Goal: Transaction & Acquisition: Obtain resource

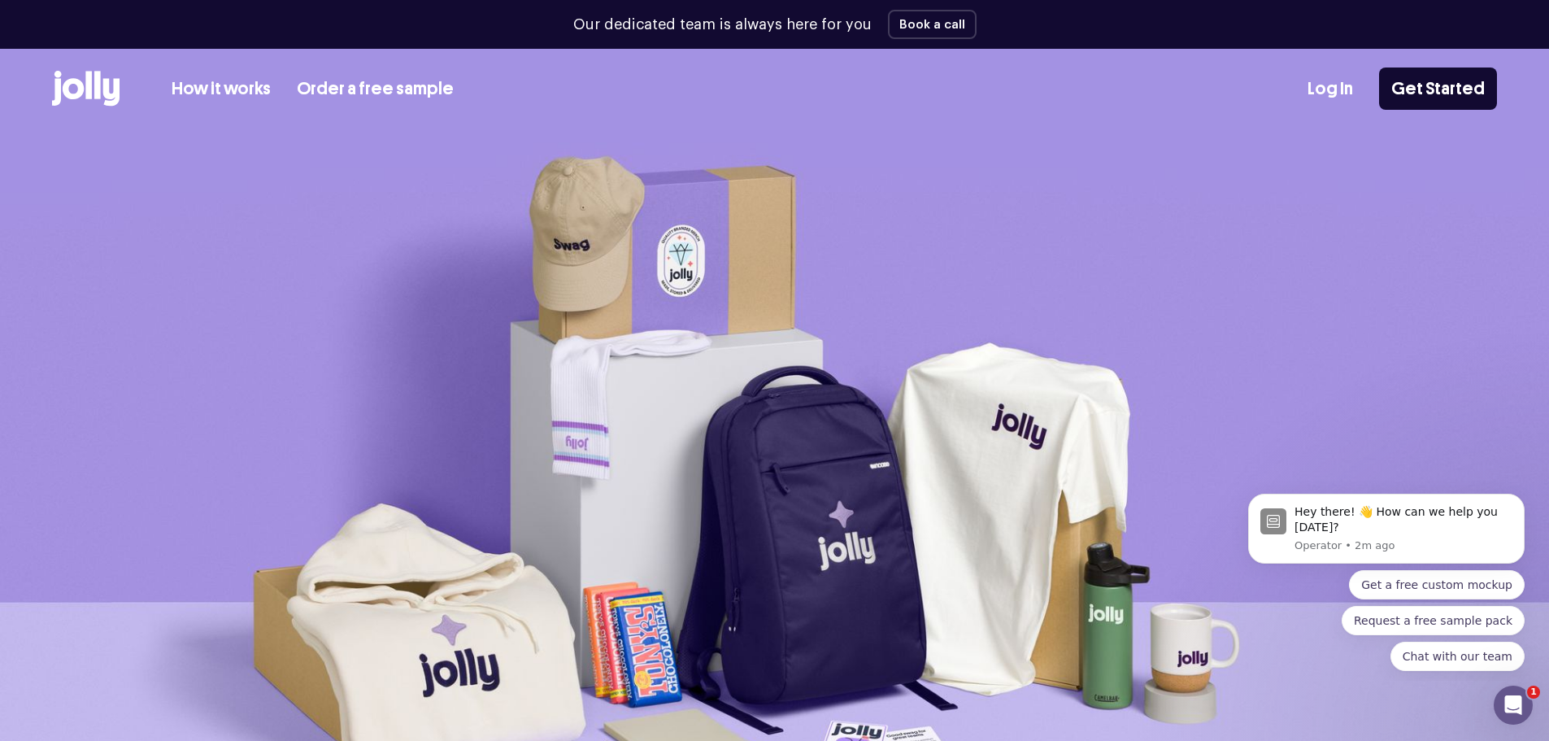
click at [75, 88] on icon at bounding box center [85, 89] width 67 height 36
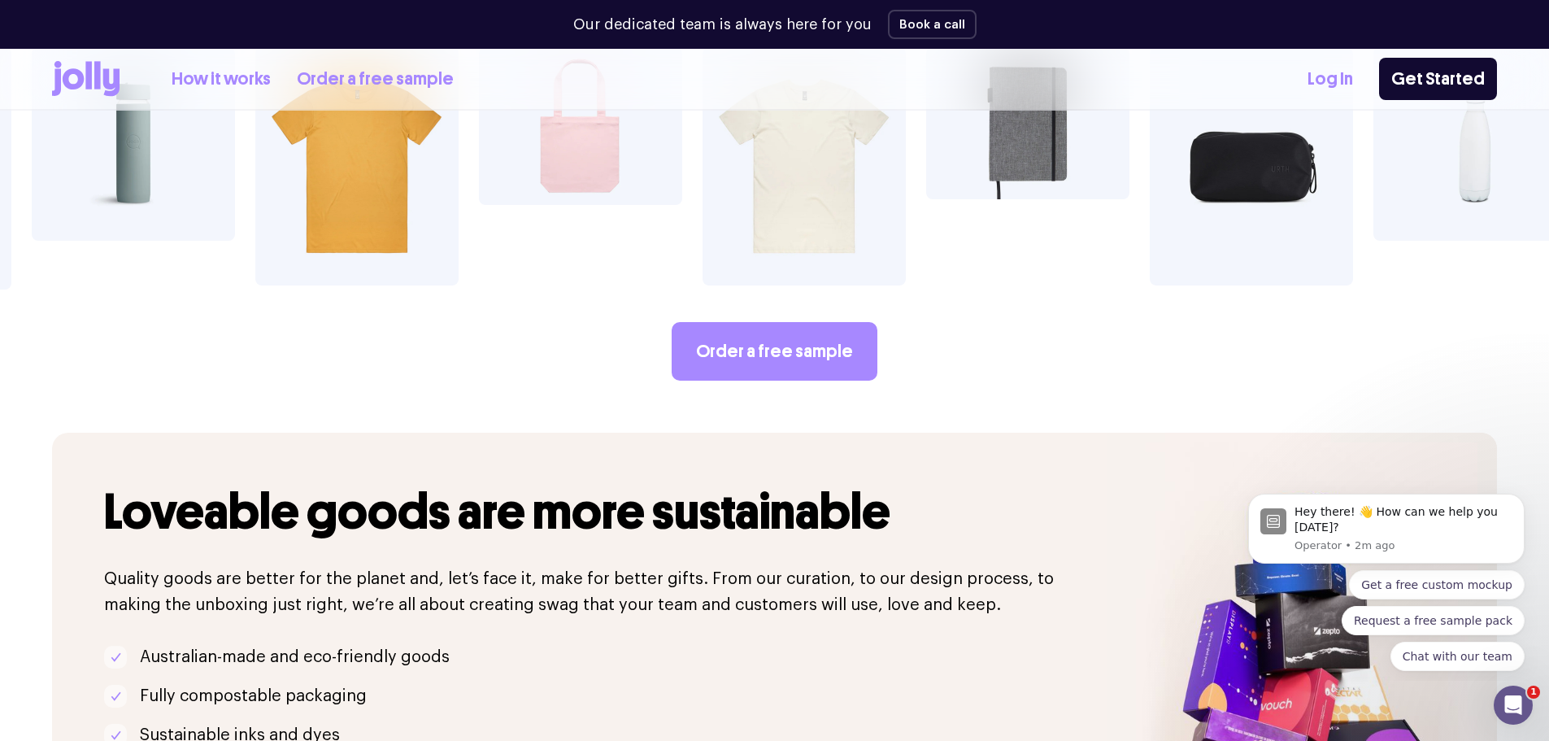
scroll to position [2908, 0]
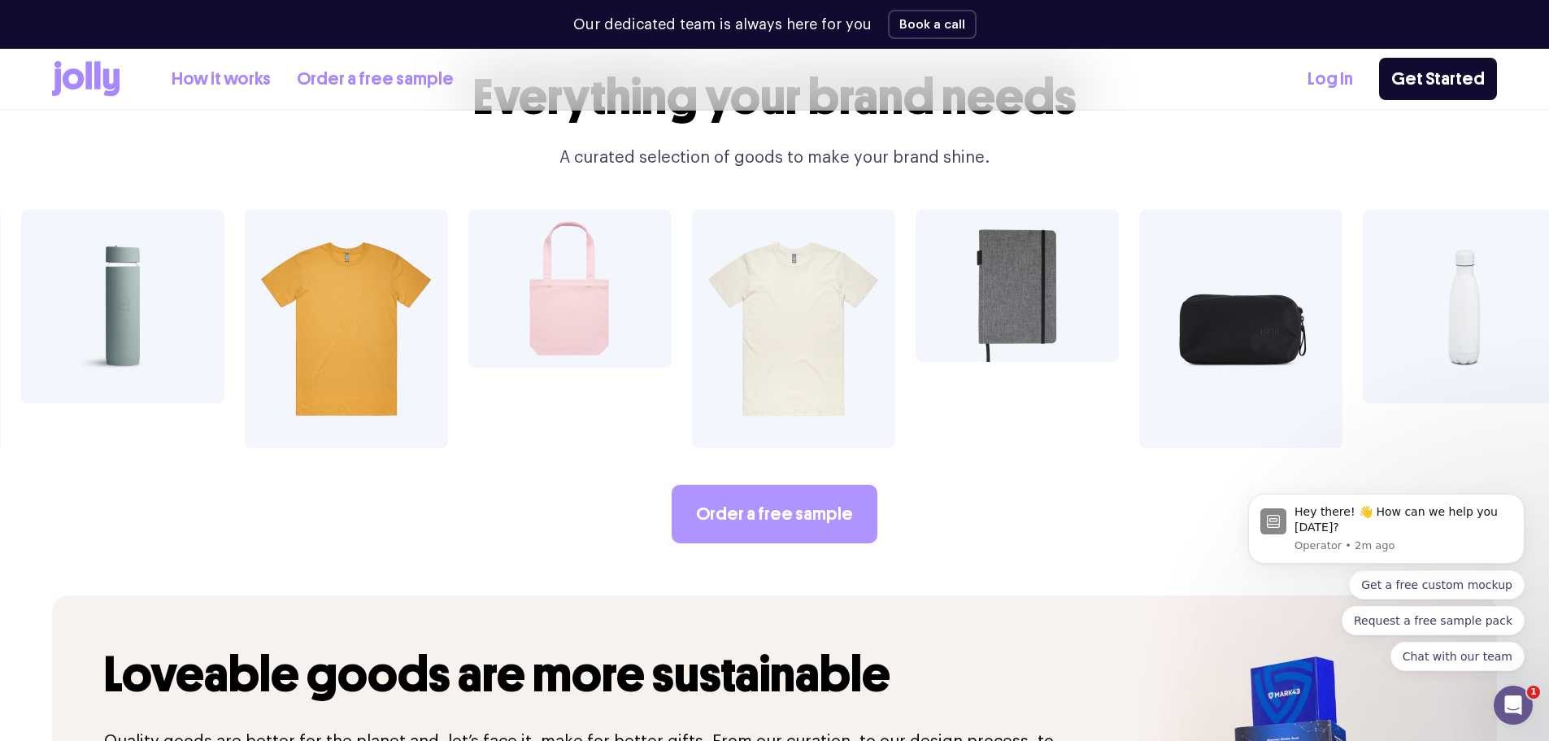
click at [744, 485] on link "Order a free sample" at bounding box center [775, 514] width 206 height 59
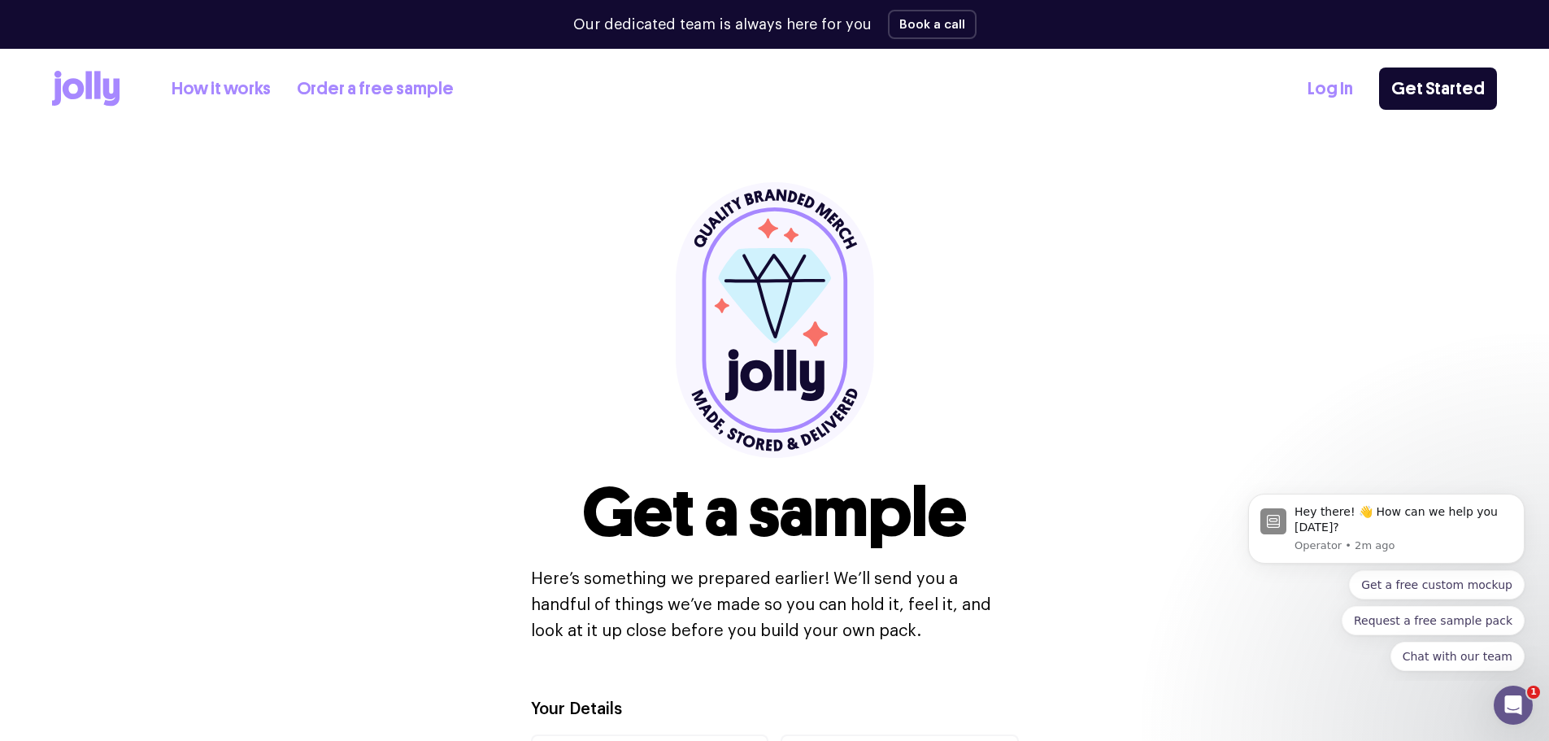
click at [225, 78] on link "How it works" at bounding box center [221, 89] width 99 height 27
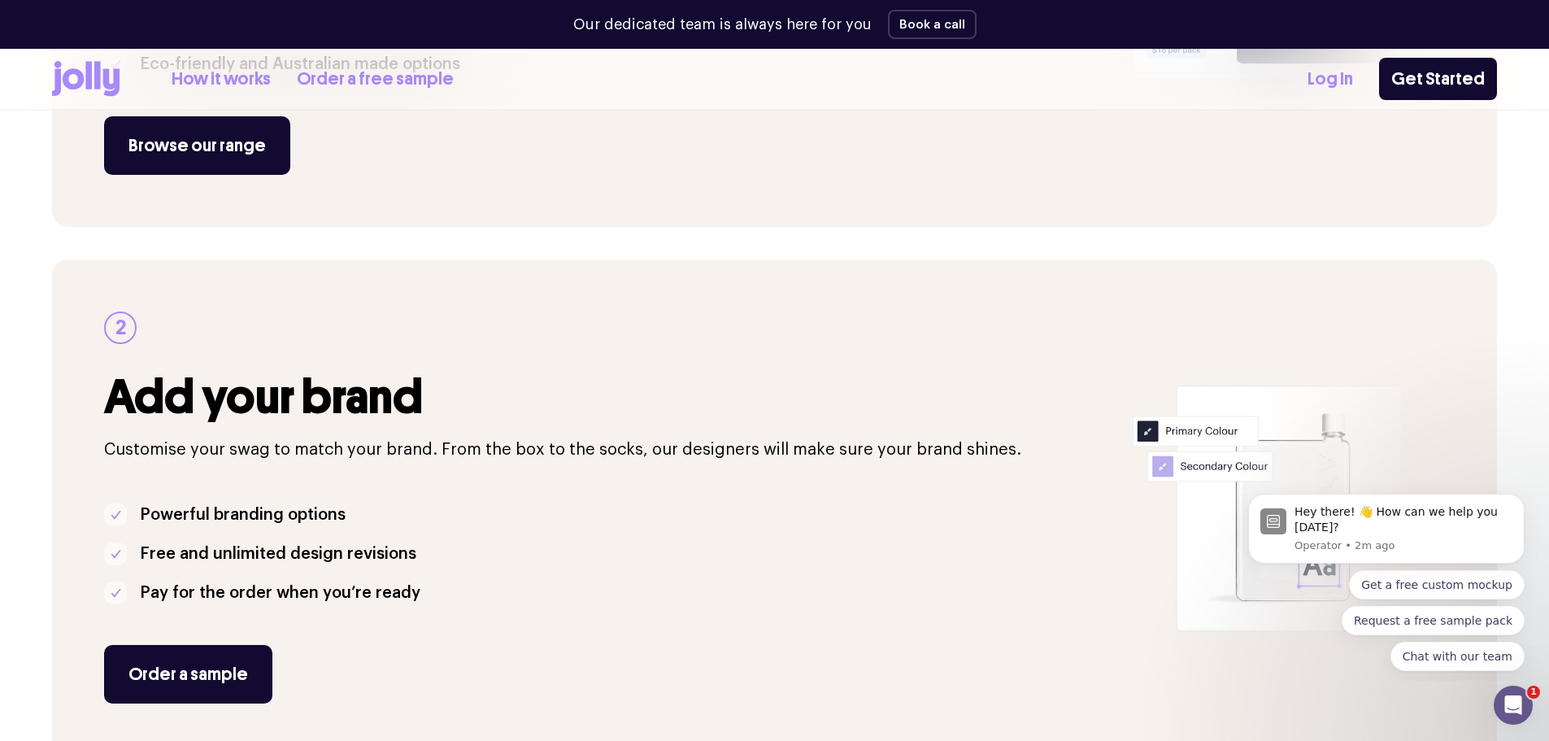
scroll to position [322, 0]
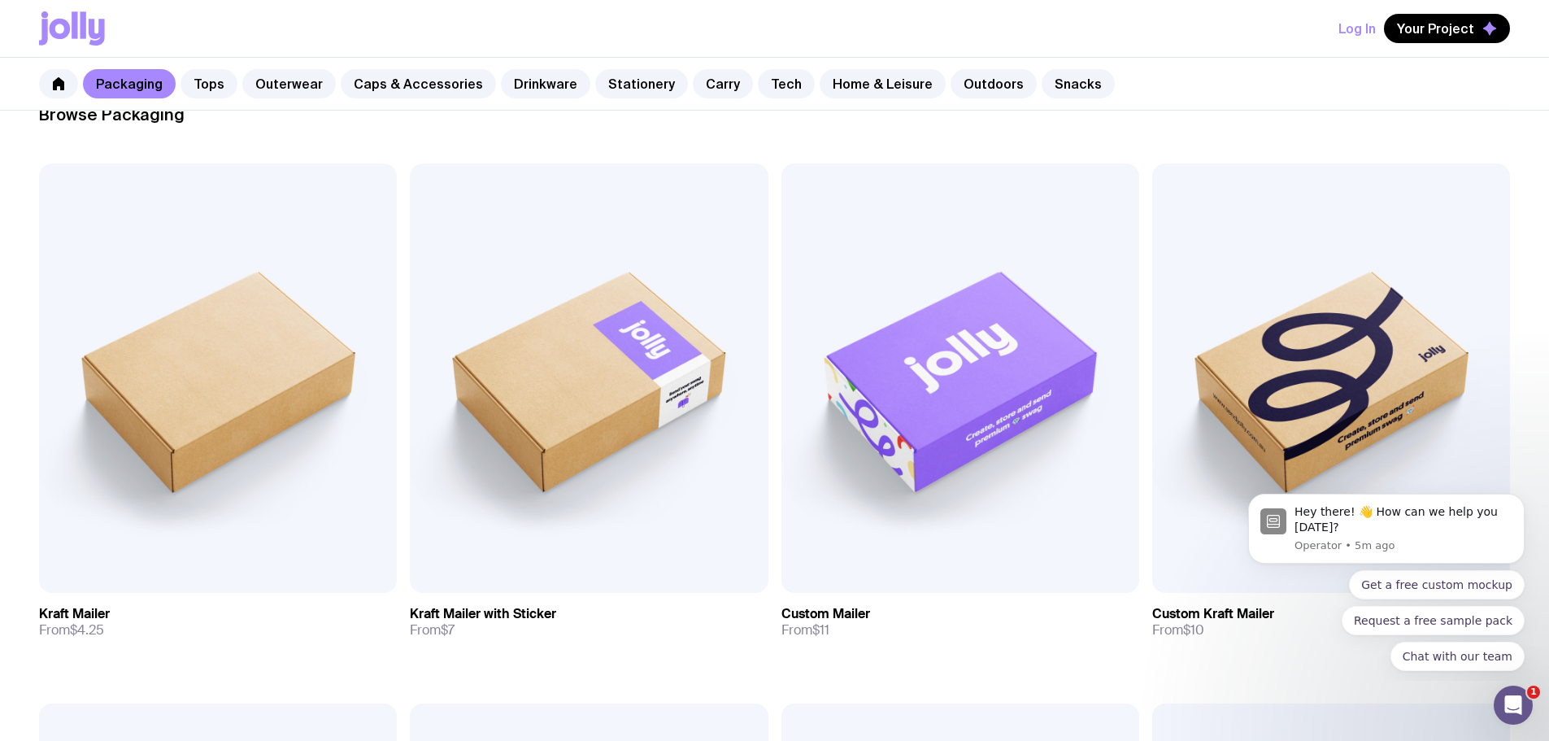
scroll to position [244, 0]
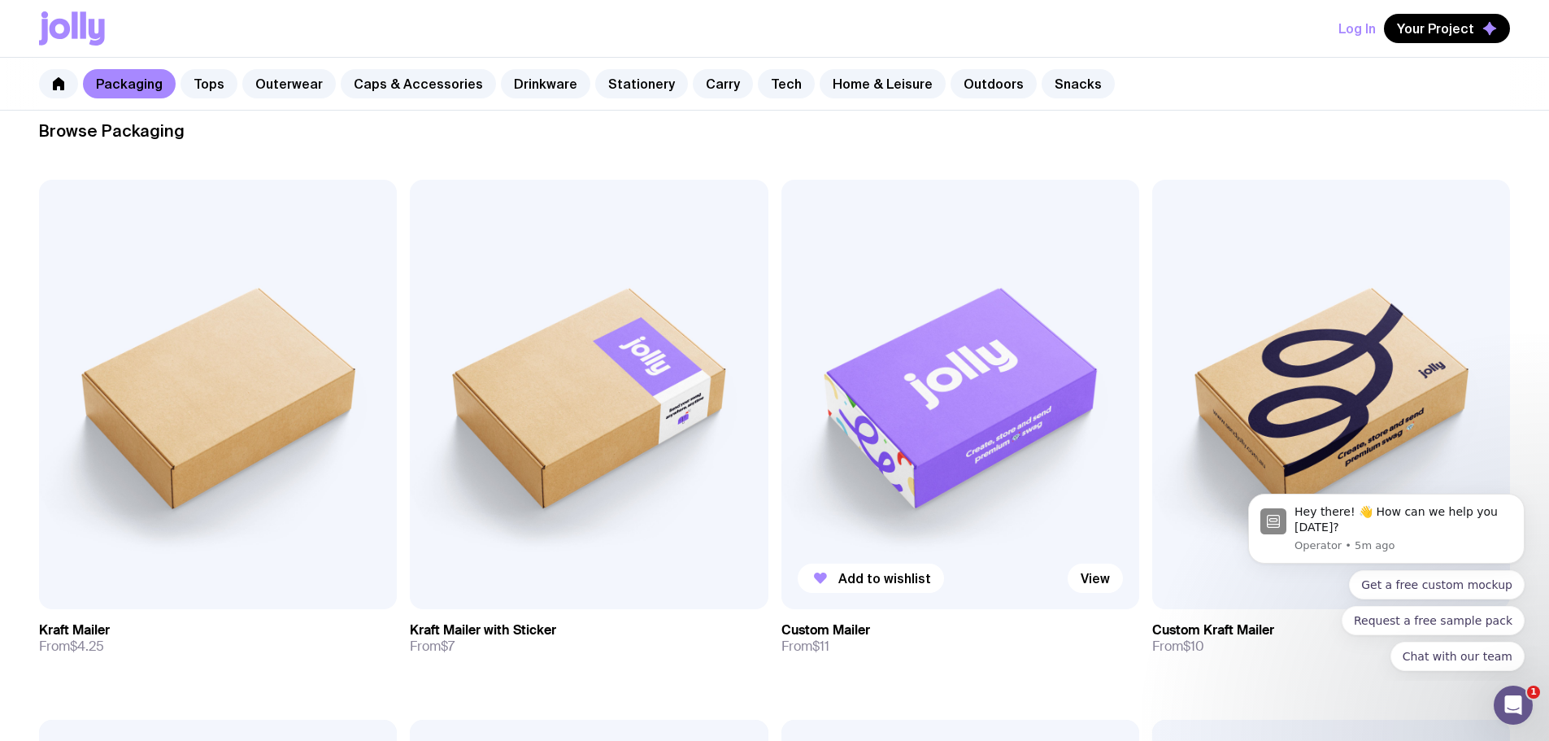
click at [781, 335] on img at bounding box center [960, 394] width 358 height 429
